Goal: Information Seeking & Learning: Learn about a topic

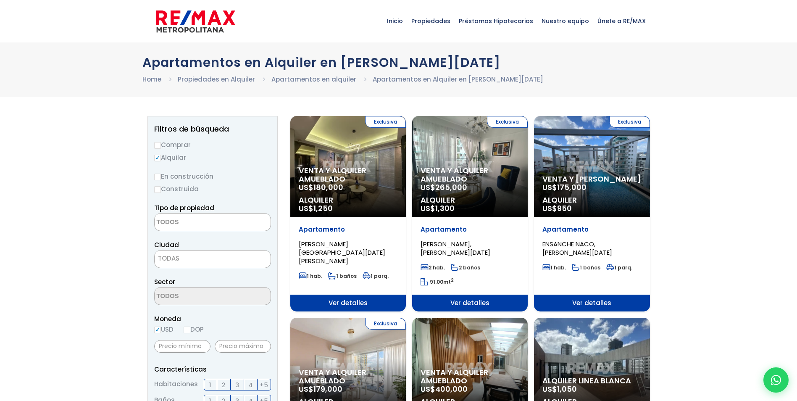
select select
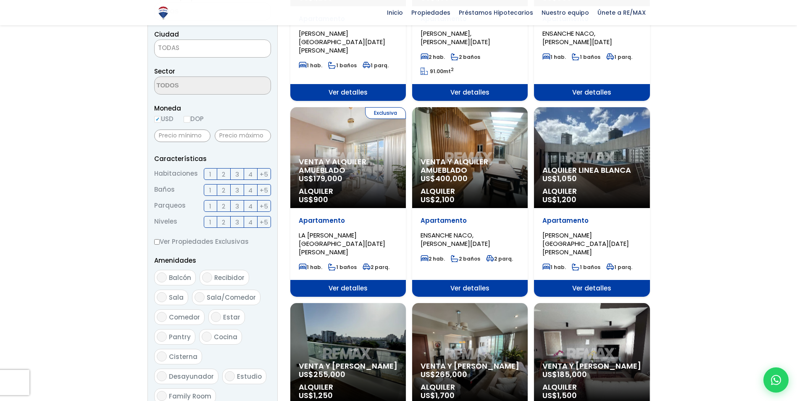
scroll to position [168, 0]
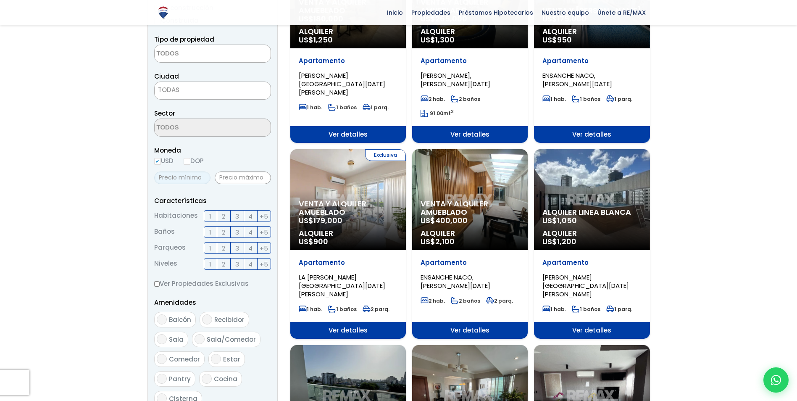
click at [188, 181] on input "text" at bounding box center [182, 177] width 56 height 13
type input "450"
click at [253, 179] on input "text" at bounding box center [243, 177] width 56 height 13
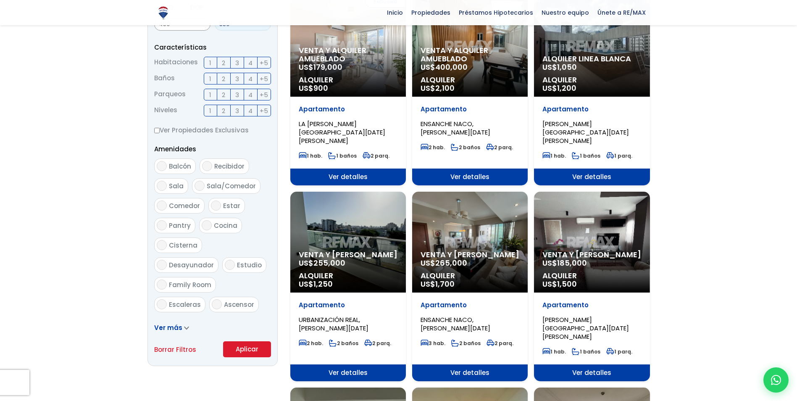
scroll to position [336, 0]
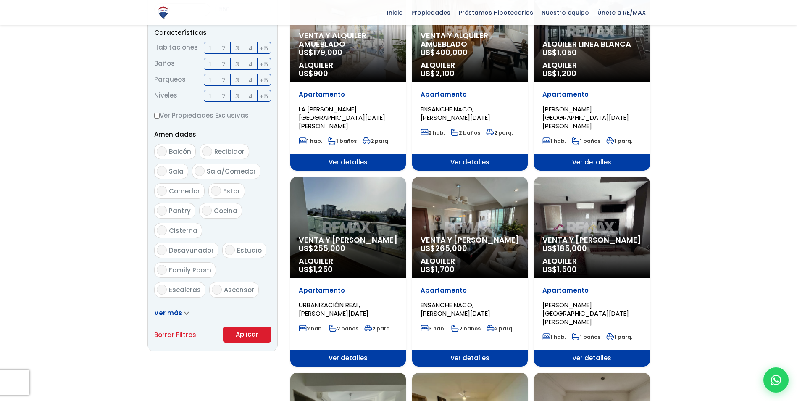
type input "550"
click at [242, 329] on button "Aplicar" at bounding box center [247, 334] width 48 height 16
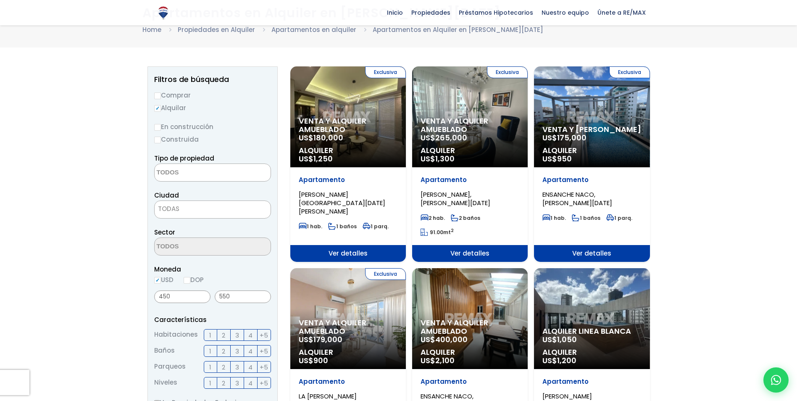
scroll to position [42, 0]
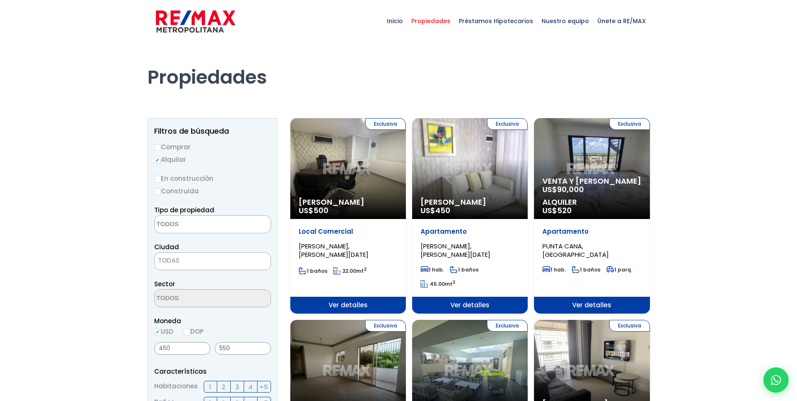
select select
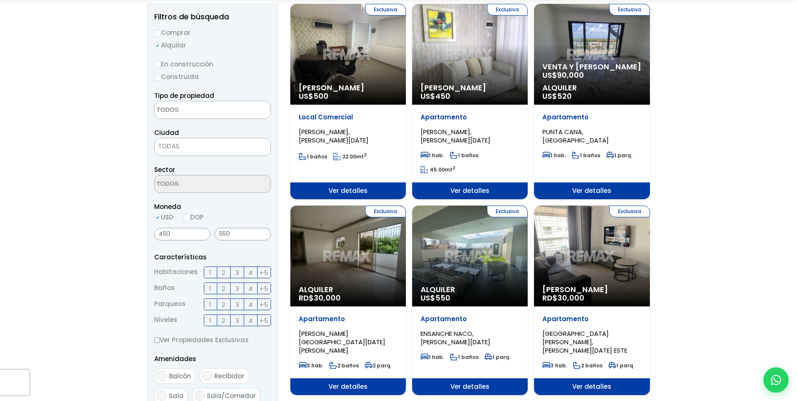
scroll to position [168, 0]
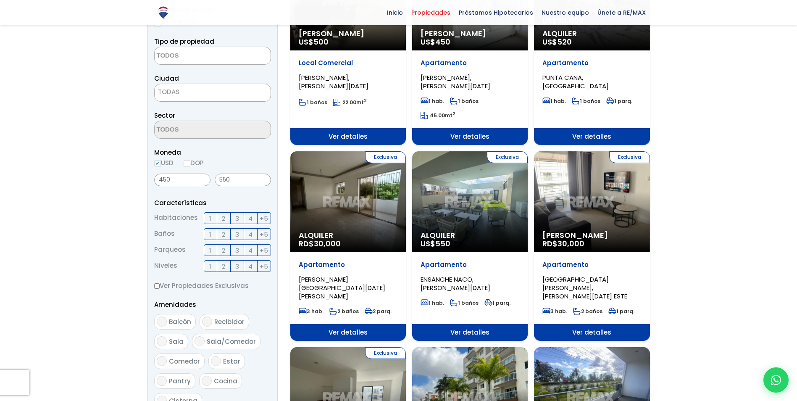
click at [190, 163] on input "DOP" at bounding box center [187, 163] width 7 height 7
radio input "true"
click at [179, 184] on input "450" at bounding box center [182, 179] width 56 height 13
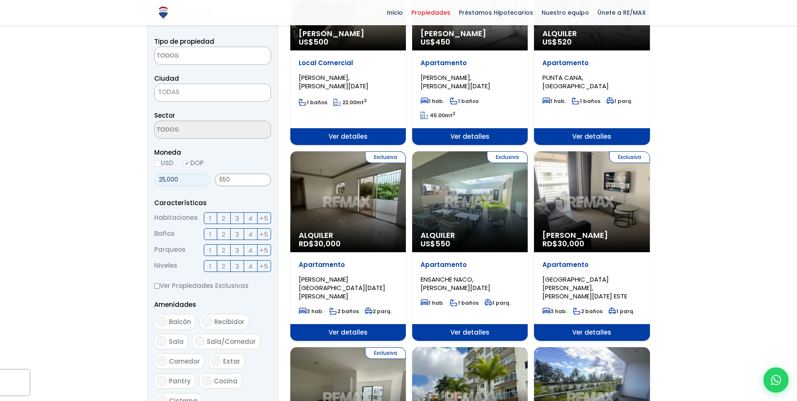
type input "25,000"
click at [249, 173] on input "550" at bounding box center [243, 179] width 56 height 13
click at [251, 178] on input "550" at bounding box center [243, 179] width 56 height 13
click at [251, 179] on input "550" at bounding box center [243, 179] width 56 height 13
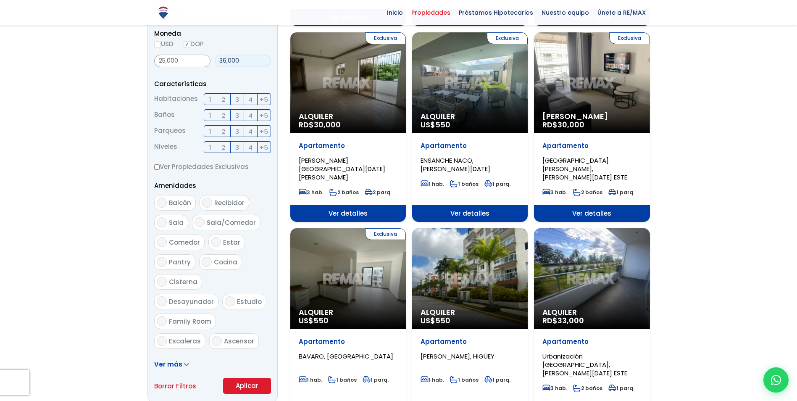
scroll to position [420, 0]
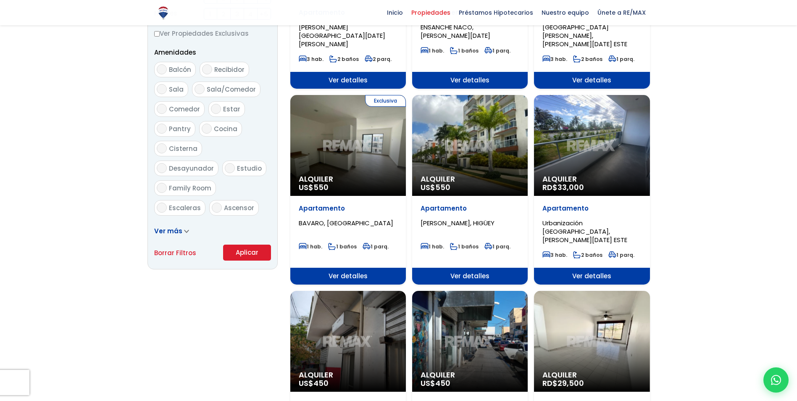
type input "36,000"
click at [257, 249] on button "Aplicar" at bounding box center [247, 252] width 48 height 16
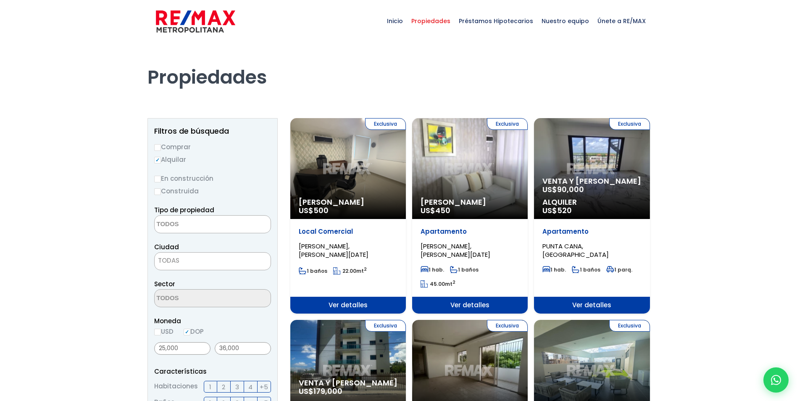
select select
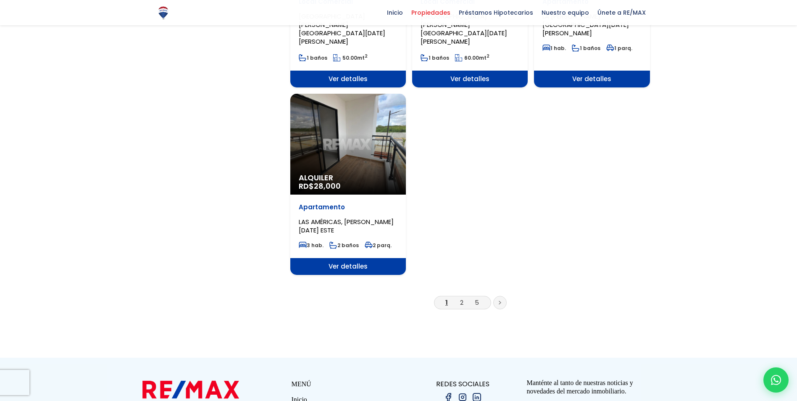
scroll to position [1050, 0]
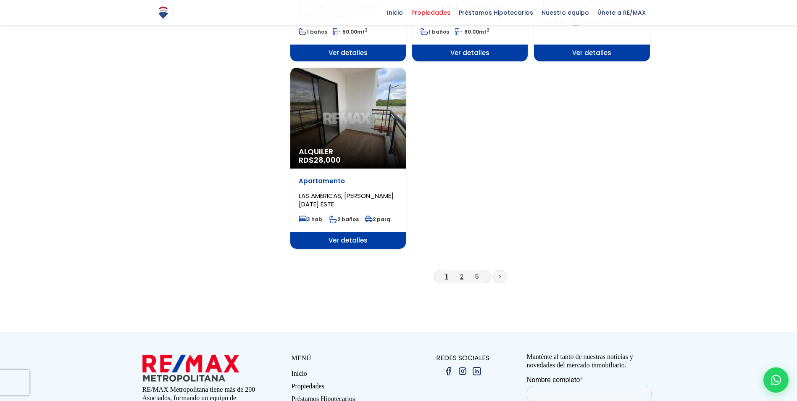
click at [461, 272] on link "2" at bounding box center [461, 276] width 3 height 9
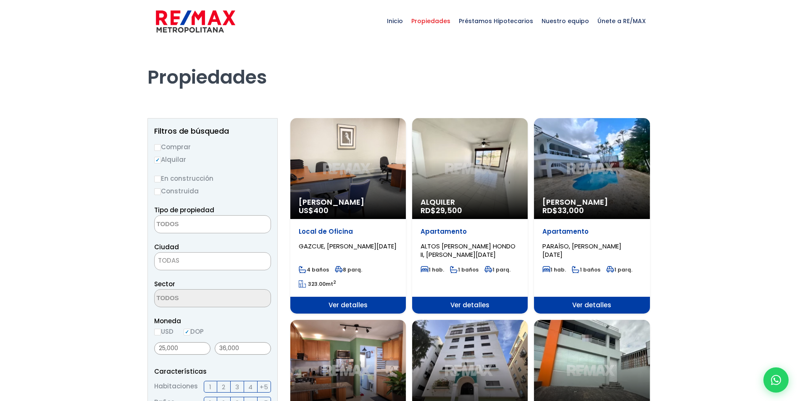
select select
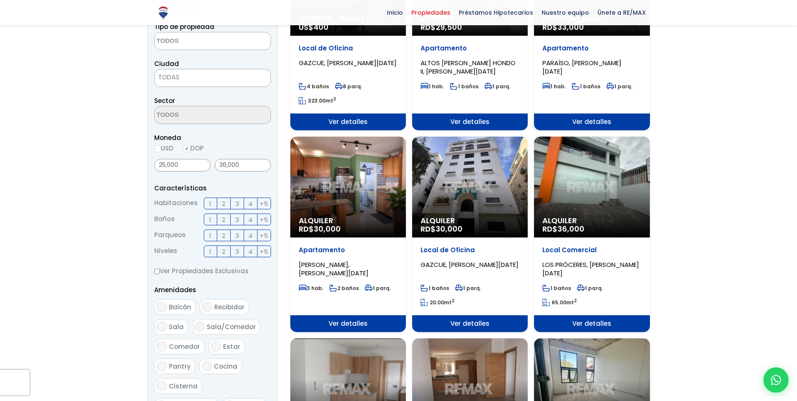
scroll to position [168, 0]
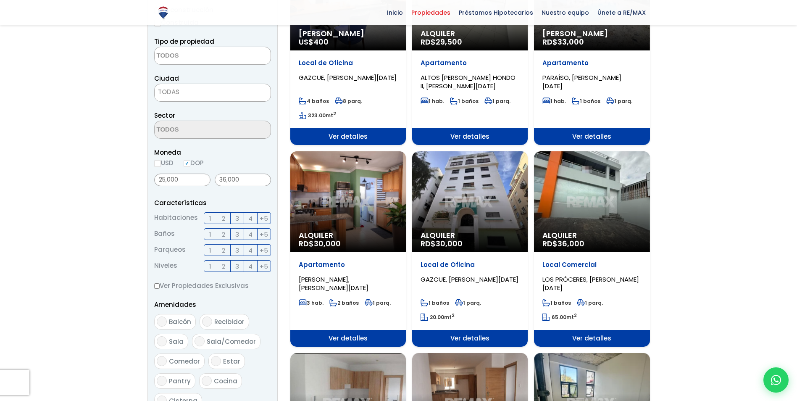
click at [188, 89] on span "TODAS" at bounding box center [213, 92] width 116 height 12
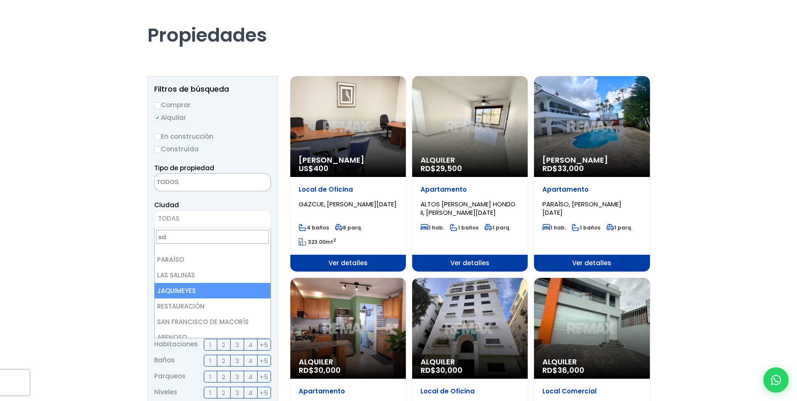
scroll to position [0, 0]
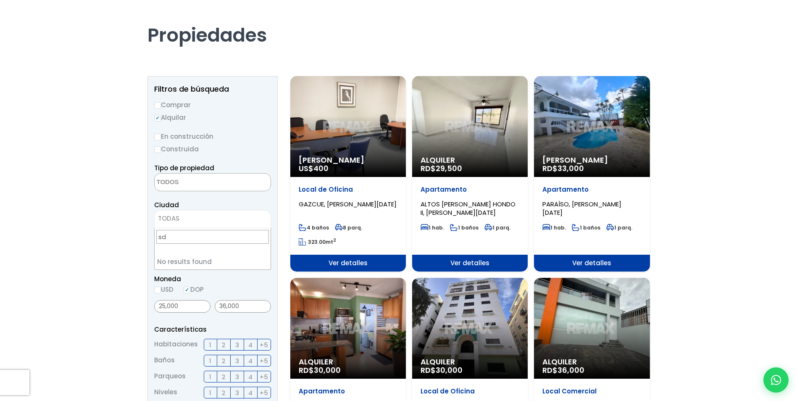
type input "s"
type input "d"
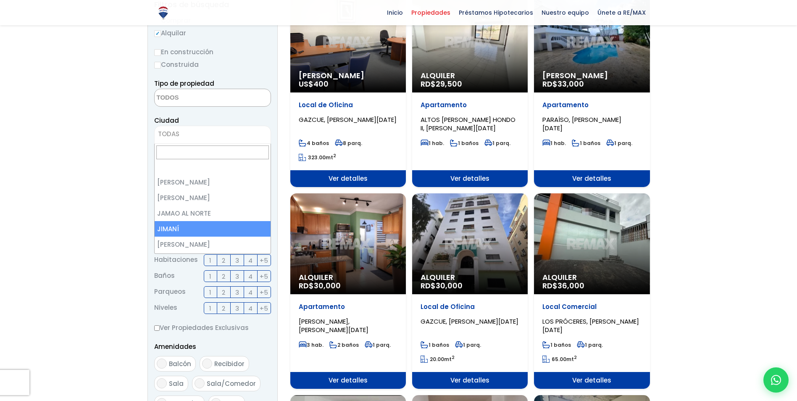
scroll to position [756, 0]
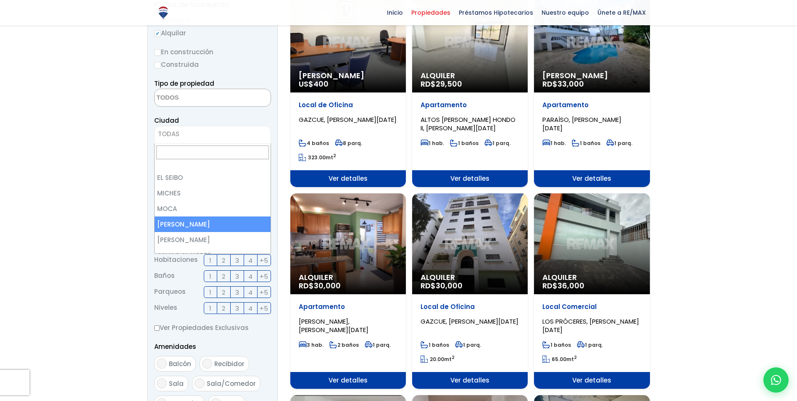
select select "49"
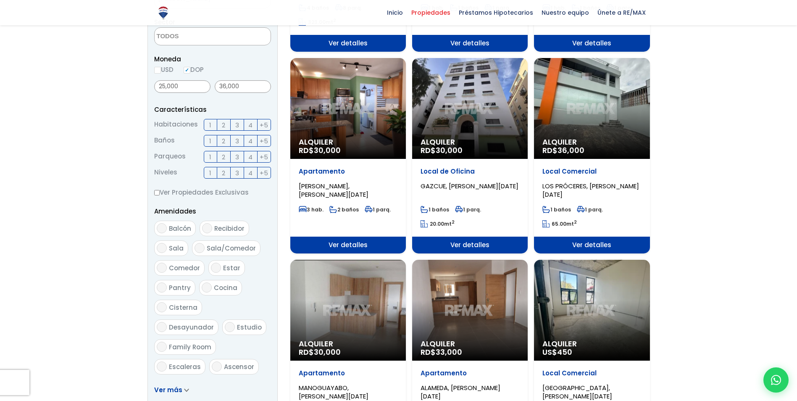
scroll to position [336, 0]
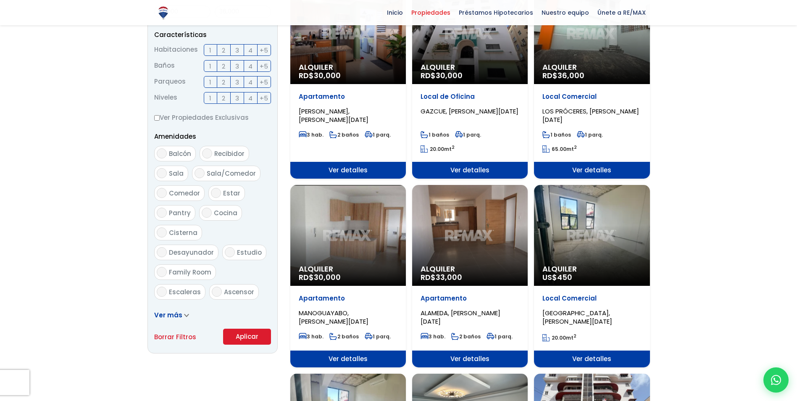
click at [245, 336] on button "Aplicar" at bounding box center [247, 336] width 48 height 16
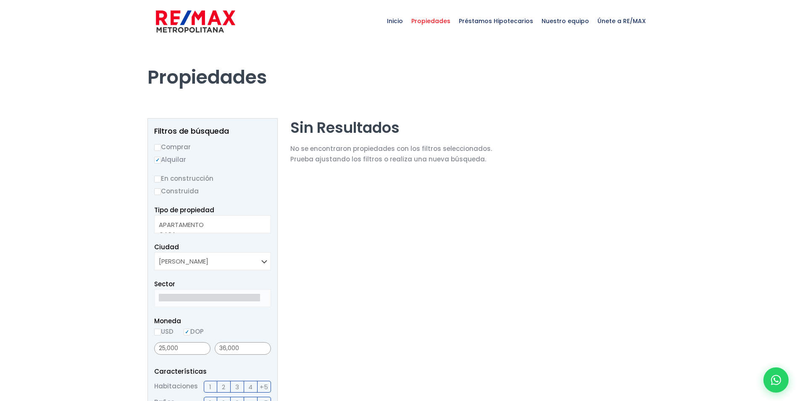
select select
